Goal: Transaction & Acquisition: Purchase product/service

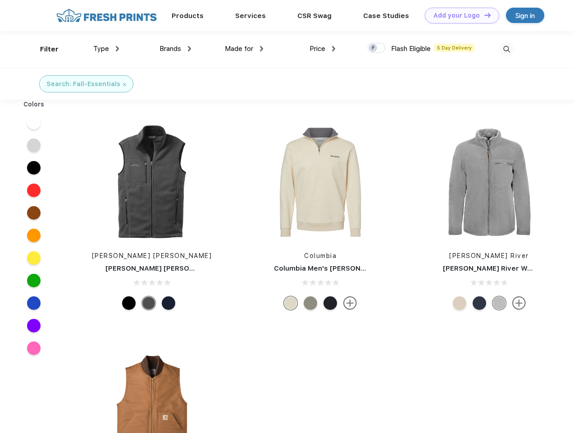
click at [459, 15] on link "Add your Logo Design Tool" at bounding box center [462, 16] width 74 height 16
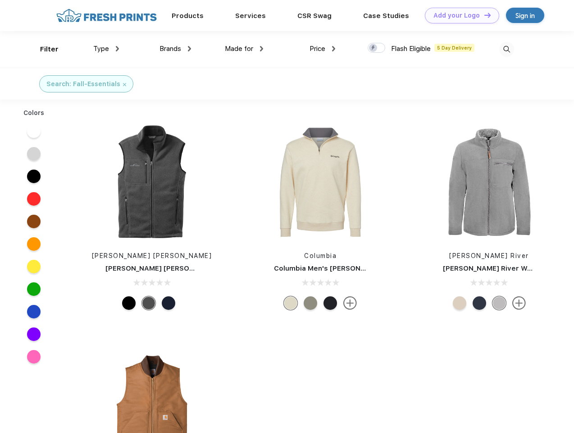
click at [0, 0] on div "Design Tool" at bounding box center [0, 0] width 0 height 0
click at [484, 15] on link "Add your Logo Design Tool" at bounding box center [462, 16] width 74 height 16
click at [43, 49] on div "Filter" at bounding box center [49, 49] width 18 height 10
click at [106, 49] on span "Type" at bounding box center [101, 49] width 16 height 8
click at [175, 49] on span "Brands" at bounding box center [171, 49] width 22 height 8
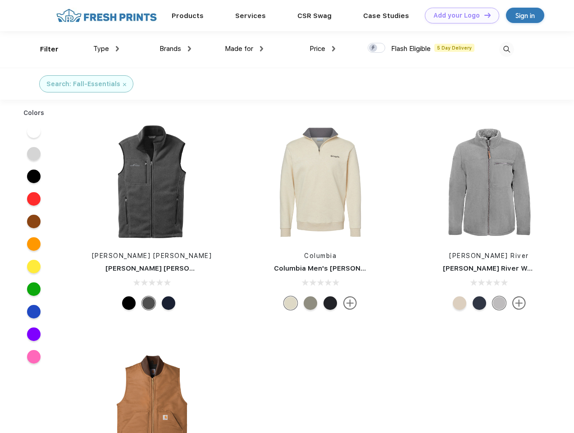
click at [244, 49] on span "Made for" at bounding box center [239, 49] width 28 height 8
click at [323, 49] on span "Price" at bounding box center [318, 49] width 16 height 8
click at [377, 48] on div at bounding box center [377, 48] width 18 height 10
click at [374, 48] on input "checkbox" at bounding box center [371, 45] width 6 height 6
click at [507, 49] on img at bounding box center [506, 49] width 15 height 15
